Goal: Information Seeking & Learning: Find specific page/section

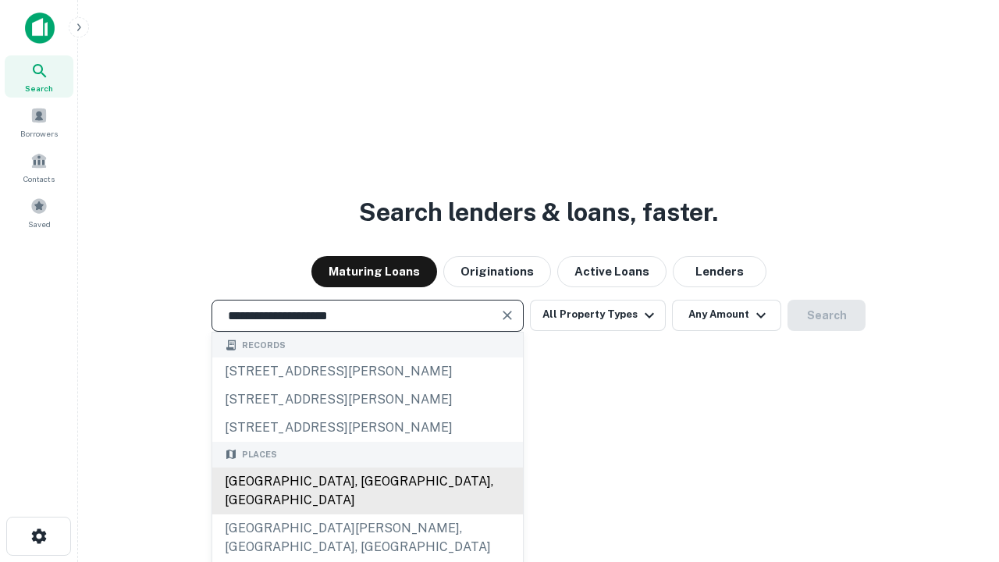
click at [367, 514] on div "[GEOGRAPHIC_DATA], [GEOGRAPHIC_DATA], [GEOGRAPHIC_DATA]" at bounding box center [367, 491] width 311 height 47
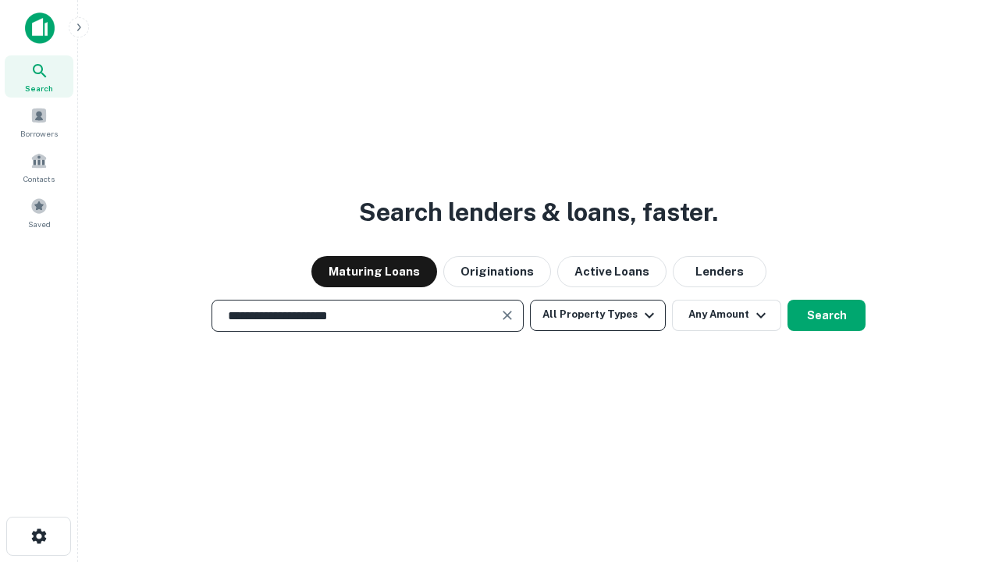
type input "**********"
click at [598, 315] on button "All Property Types" at bounding box center [598, 315] width 136 height 31
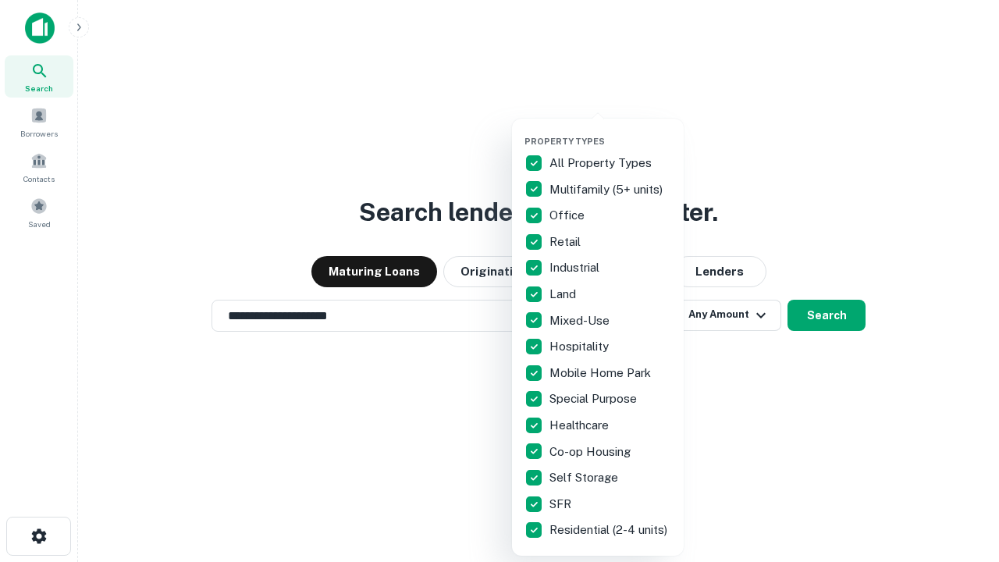
click at [610, 131] on button "button" at bounding box center [610, 131] width 172 height 1
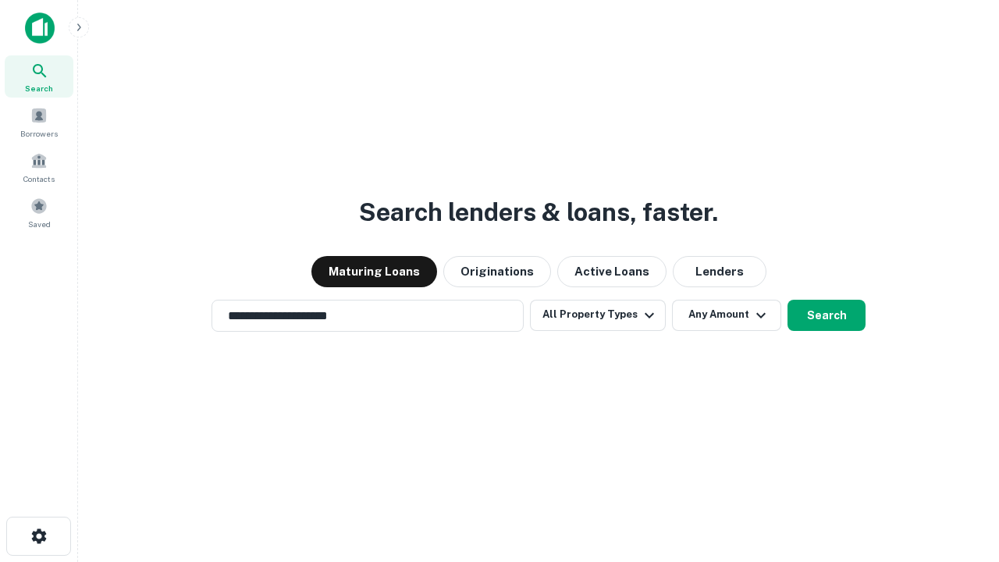
scroll to position [9, 188]
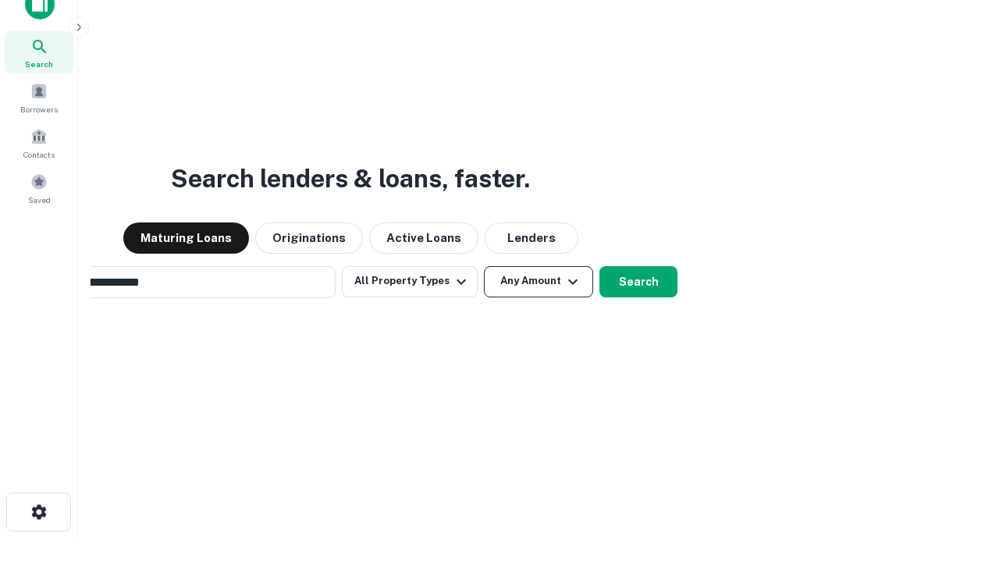
click at [484, 266] on button "Any Amount" at bounding box center [538, 281] width 109 height 31
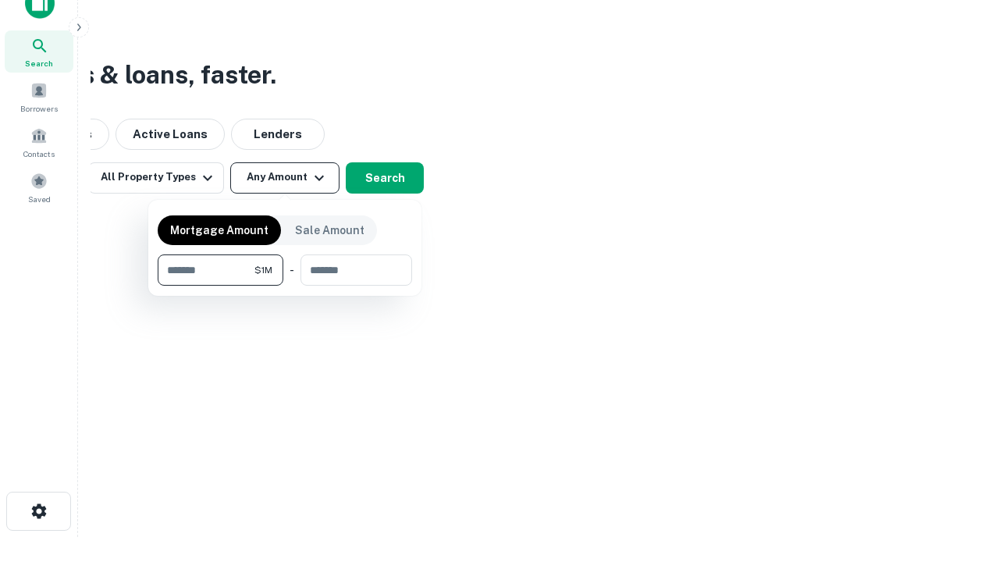
type input "*******"
click at [285, 286] on button "button" at bounding box center [285, 286] width 254 height 1
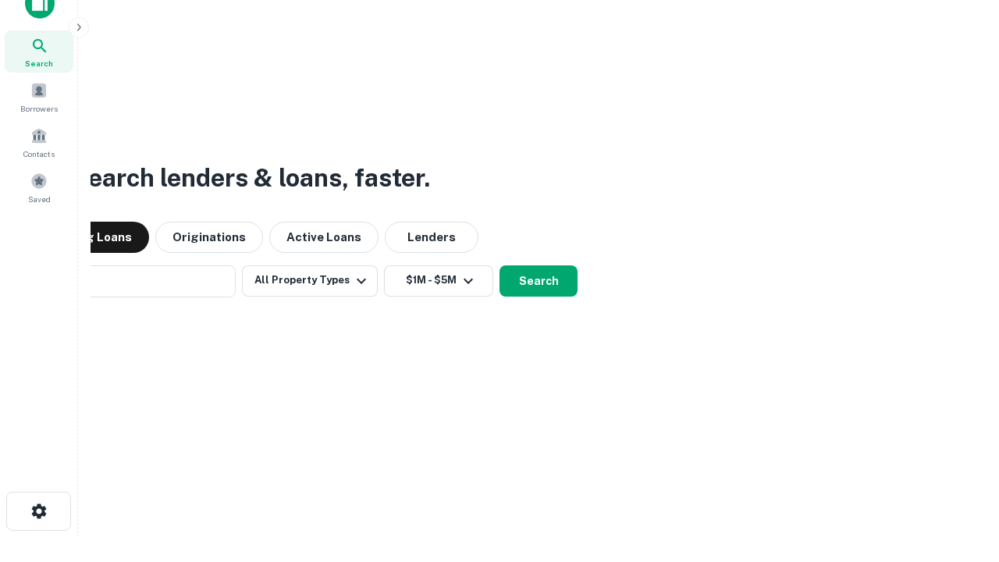
scroll to position [24, 0]
click at [500, 266] on button "Search" at bounding box center [539, 281] width 78 height 31
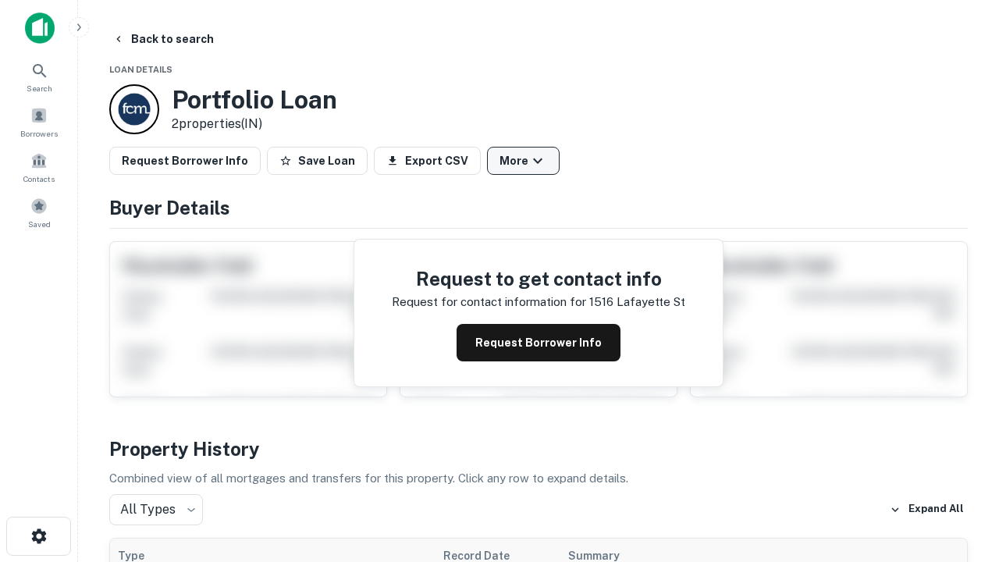
click at [523, 161] on button "More" at bounding box center [523, 161] width 73 height 28
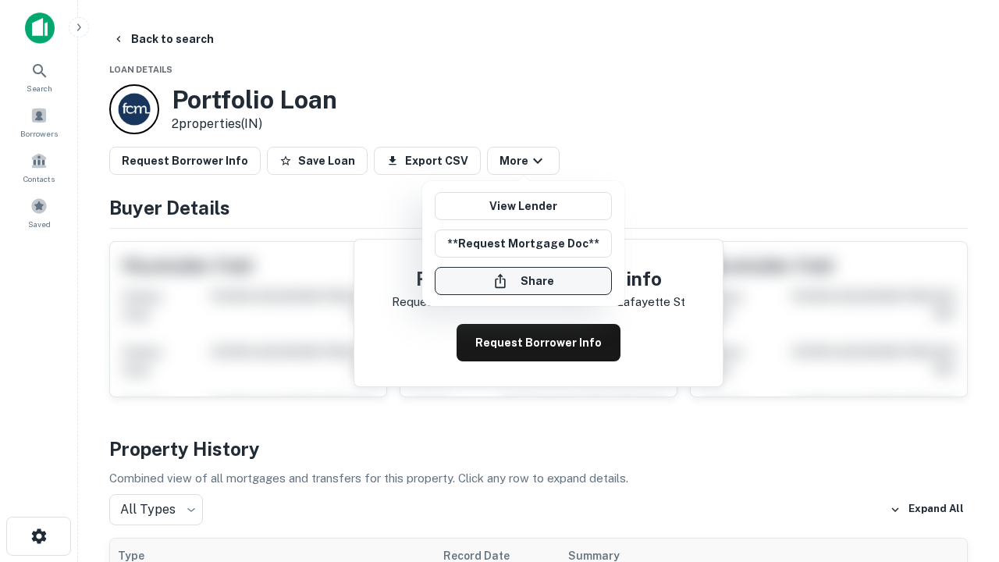
click at [523, 281] on button "Share" at bounding box center [523, 281] width 177 height 28
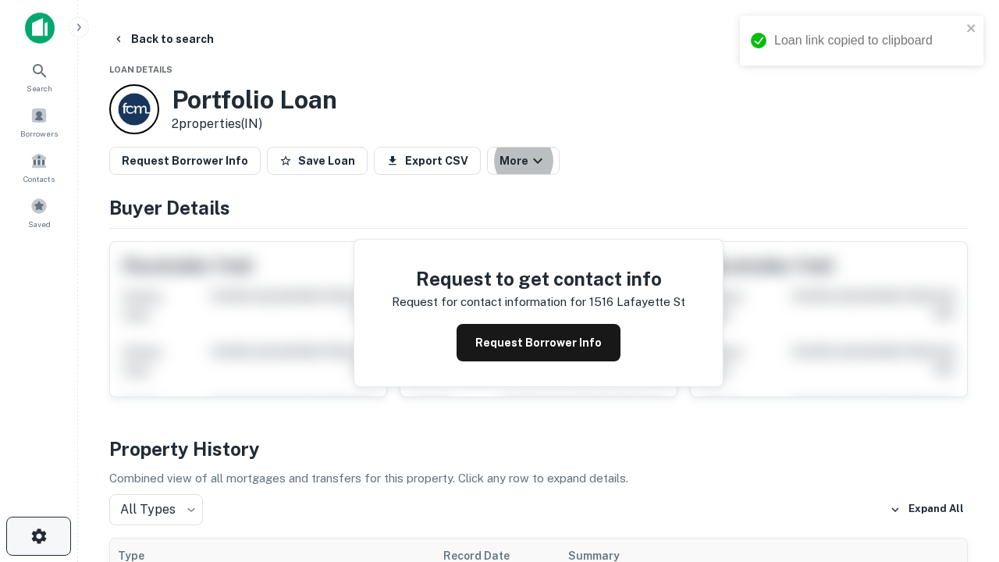
click at [38, 536] on icon "button" at bounding box center [39, 536] width 19 height 19
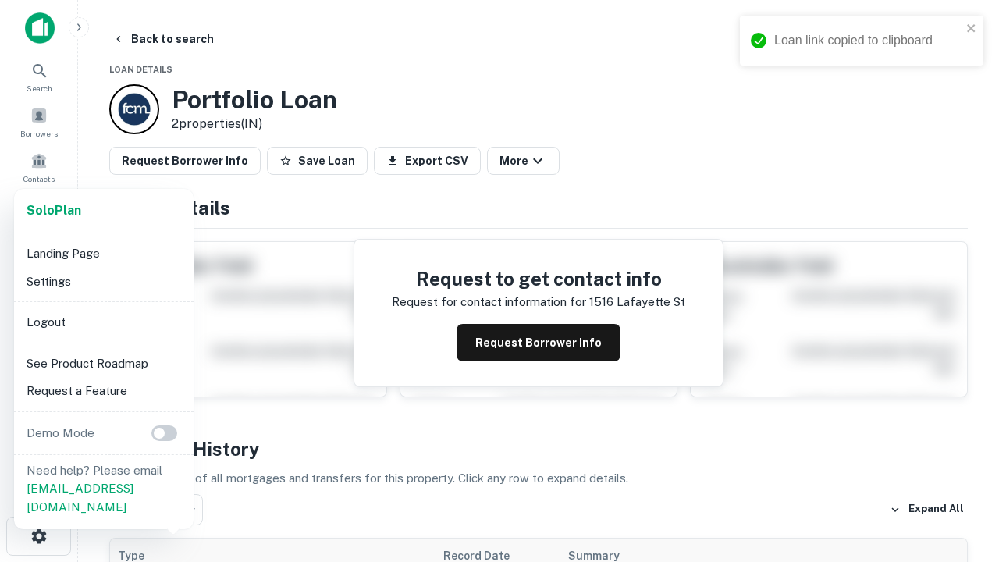
click at [103, 322] on li "Logout" at bounding box center [103, 322] width 167 height 28
